Goal: Navigation & Orientation: Find specific page/section

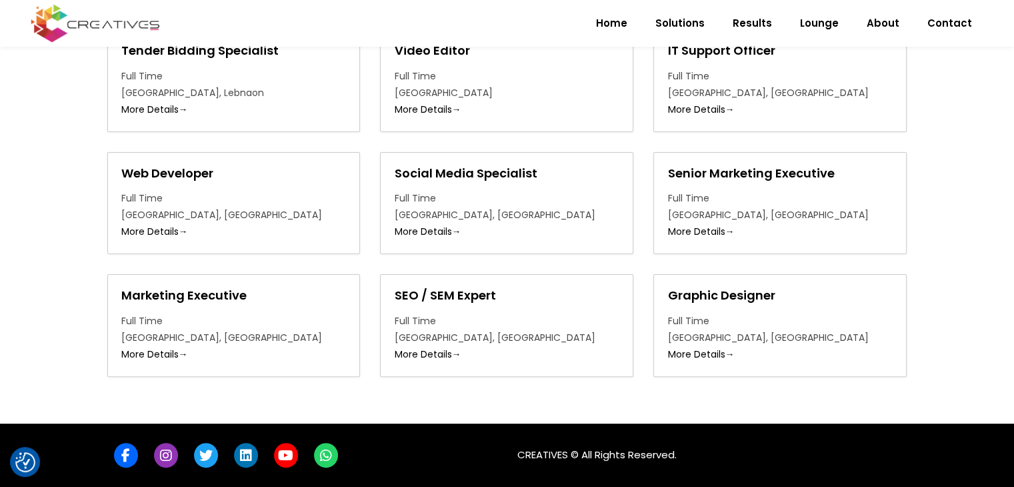
scroll to position [320, 0]
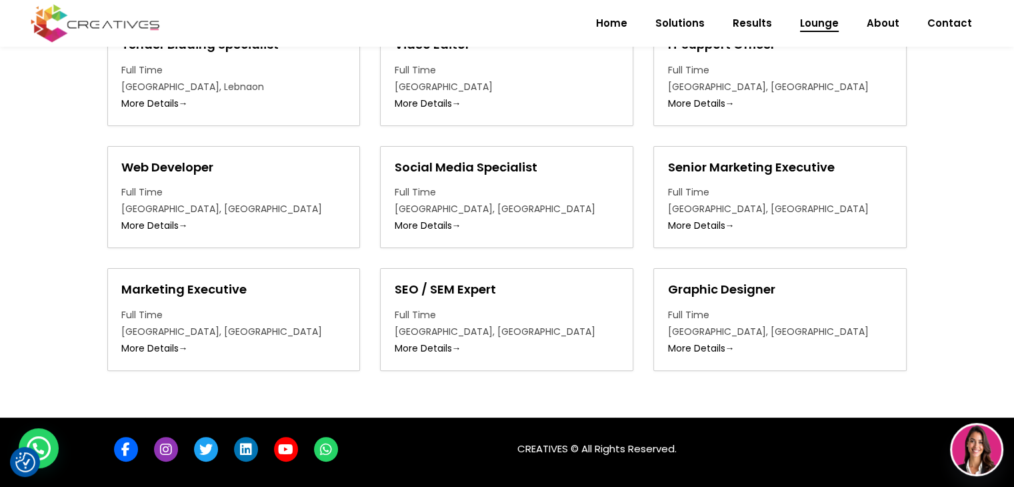
click at [834, 27] on span "Lounge" at bounding box center [819, 23] width 39 height 35
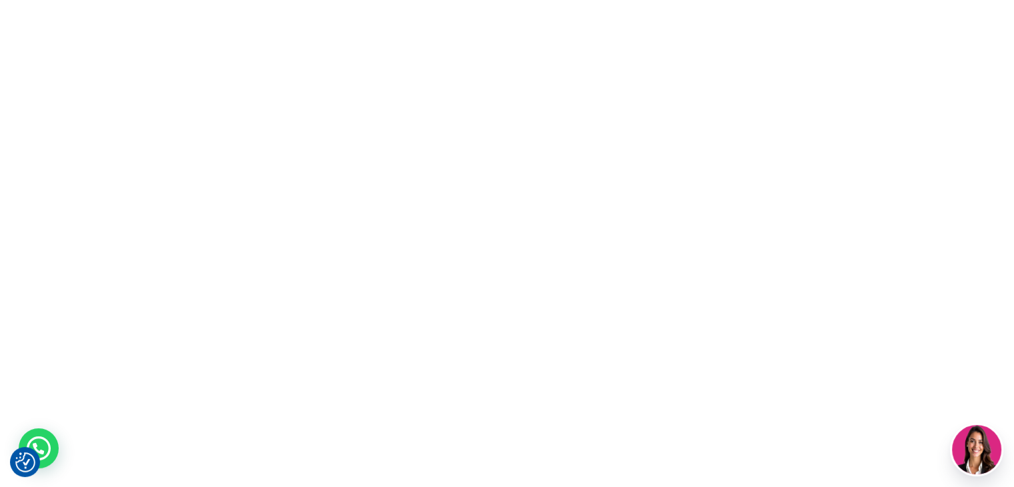
scroll to position [0, 0]
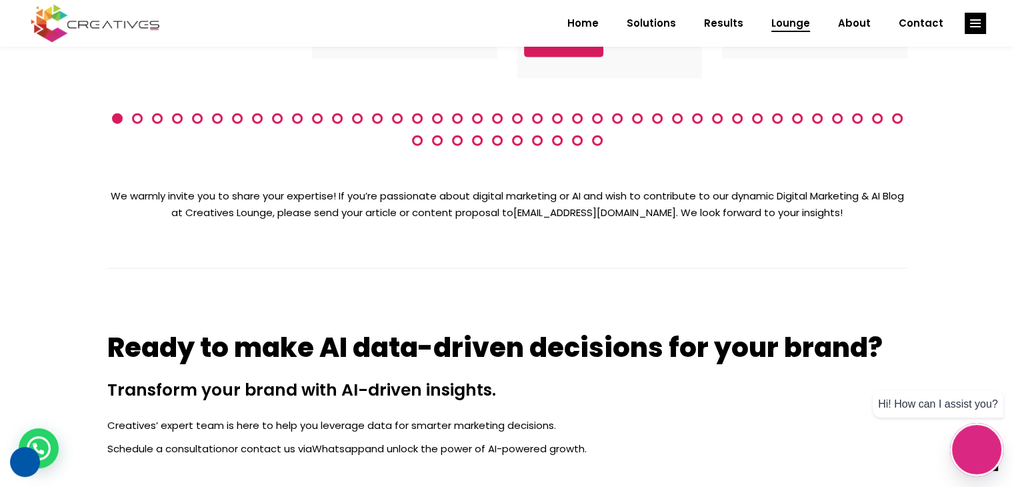
scroll to position [3659, 0]
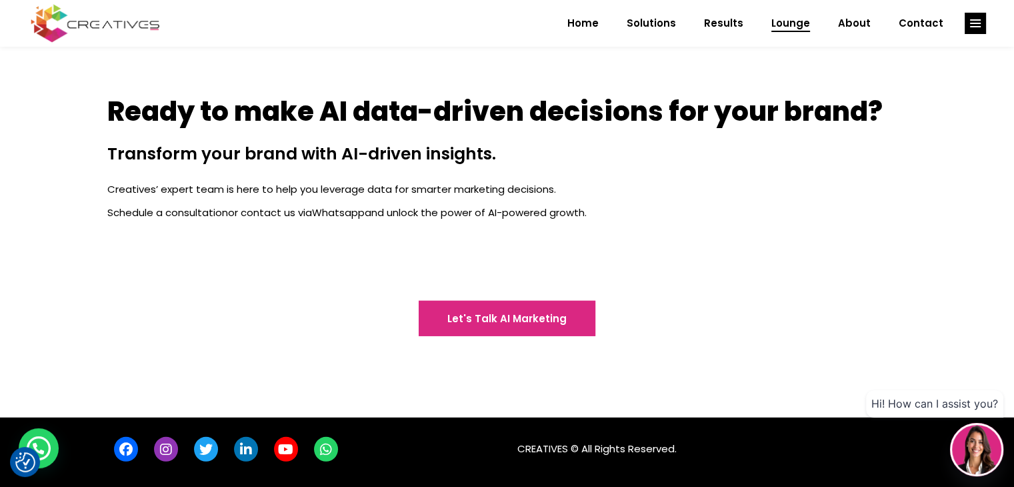
drag, startPoint x: 926, startPoint y: 25, endPoint x: 694, endPoint y: 94, distance: 242.2
click at [926, 25] on span "Contact" at bounding box center [921, 23] width 45 height 35
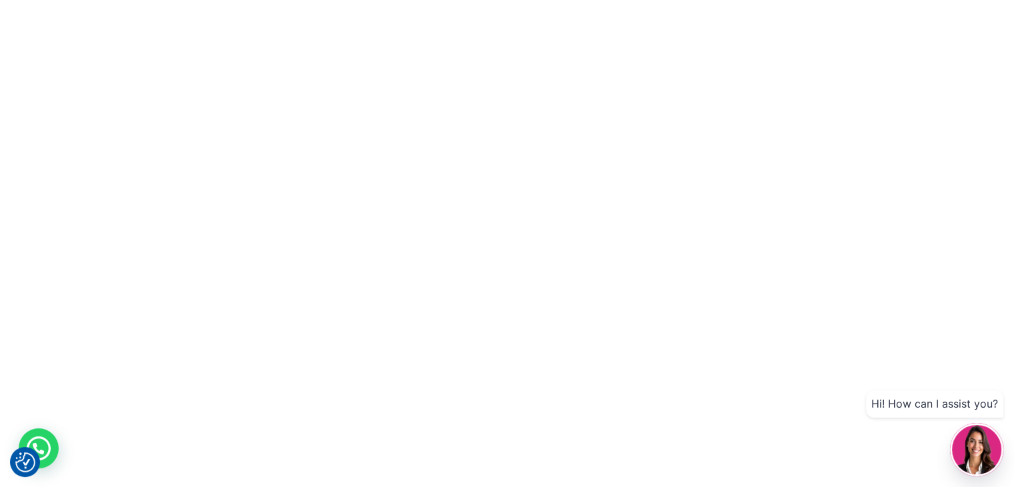
scroll to position [0, 0]
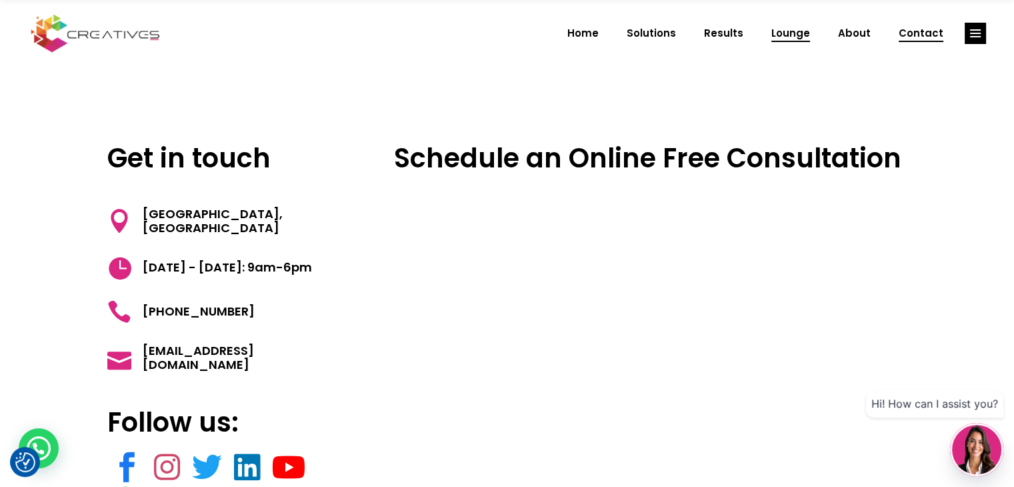
click at [791, 35] on span "Lounge" at bounding box center [791, 33] width 39 height 35
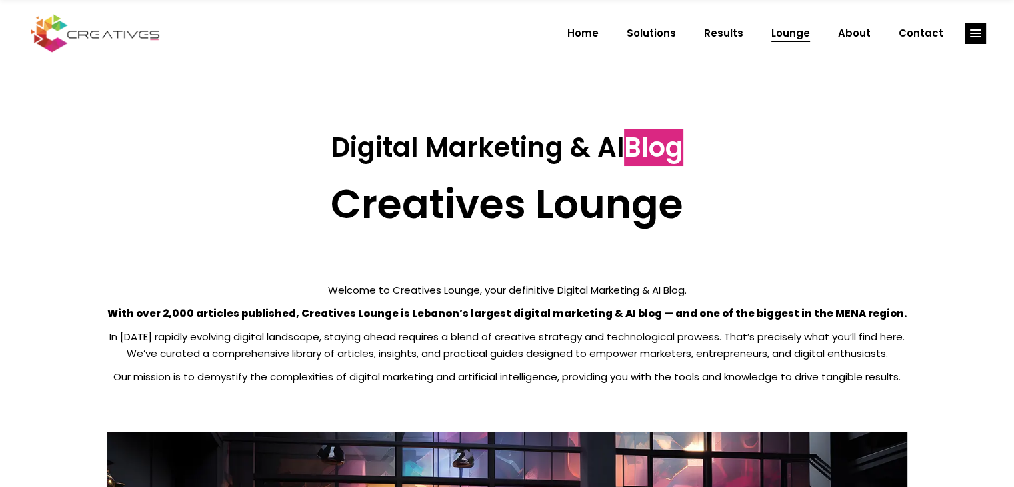
click at [675, 174] on div "Digital Marketing & AI Blog Creatives Lounge" at bounding box center [507, 179] width 800 height 97
click at [536, 202] on h2 "Creatives Lounge" at bounding box center [507, 204] width 800 height 48
drag, startPoint x: 428, startPoint y: 205, endPoint x: 368, endPoint y: 203, distance: 59.4
click at [368, 203] on h2 "Creatives Lounge" at bounding box center [507, 204] width 800 height 48
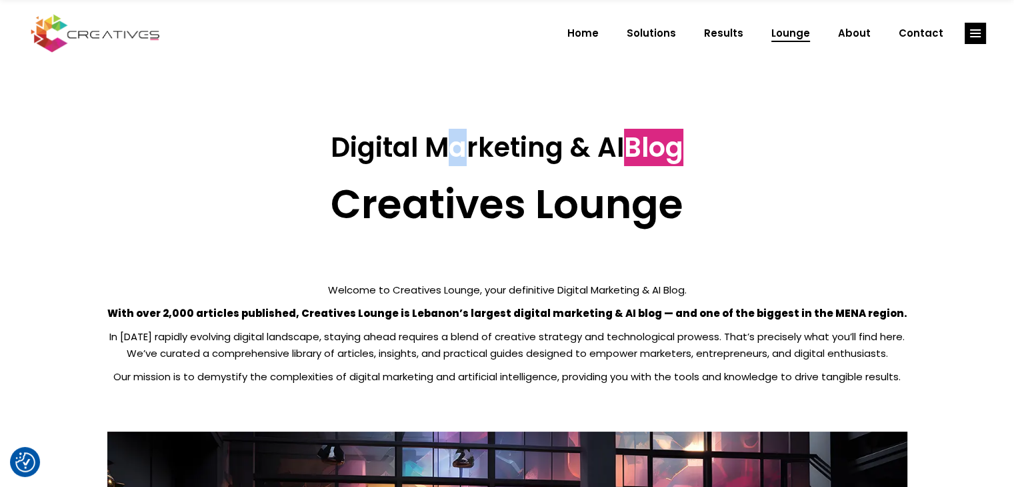
click at [455, 161] on h3 "Digital Marketing & AI Blog" at bounding box center [507, 147] width 800 height 32
drag, startPoint x: 335, startPoint y: 137, endPoint x: 684, endPoint y: 141, distance: 349.5
click at [684, 141] on h3 "Digital Marketing & AI Blog" at bounding box center [507, 147] width 800 height 32
click at [684, 141] on span "Blog" at bounding box center [653, 147] width 59 height 37
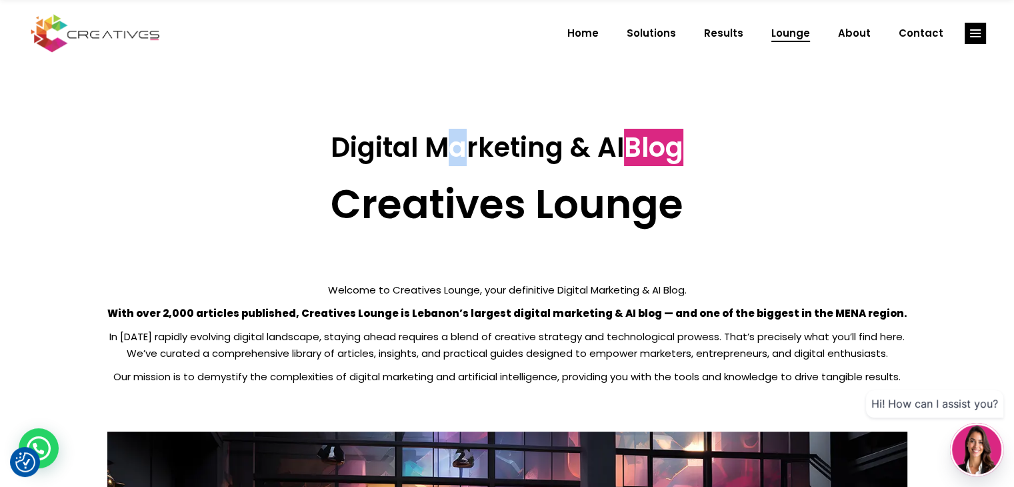
click at [740, 149] on h3 "Digital Marketing & AI Blog" at bounding box center [507, 147] width 800 height 32
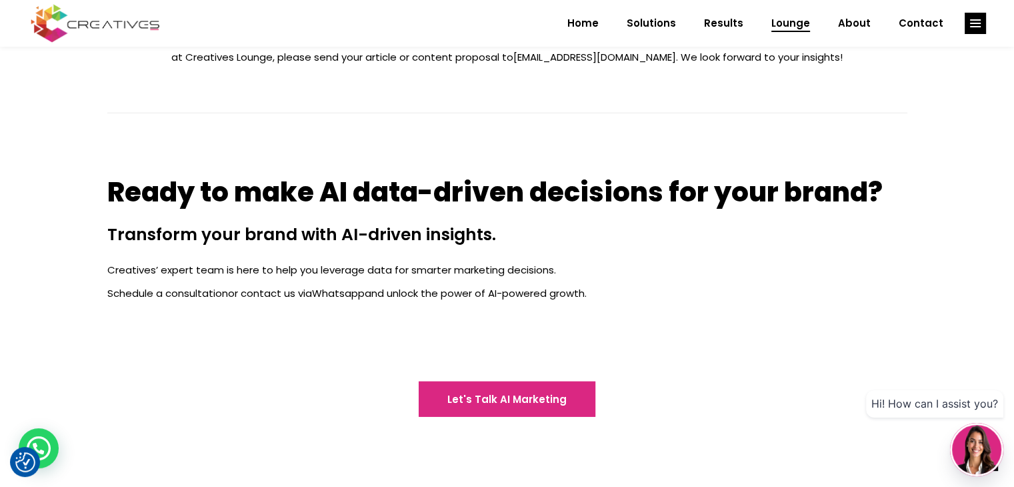
scroll to position [3602, 0]
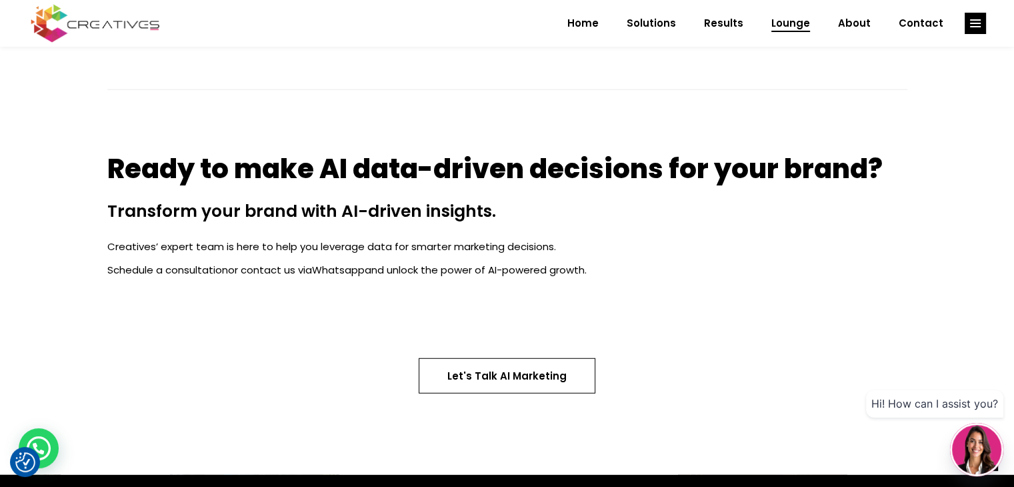
click at [494, 375] on span "Let's Talk AI Marketing" at bounding box center [507, 376] width 119 height 14
